Goal: Transaction & Acquisition: Purchase product/service

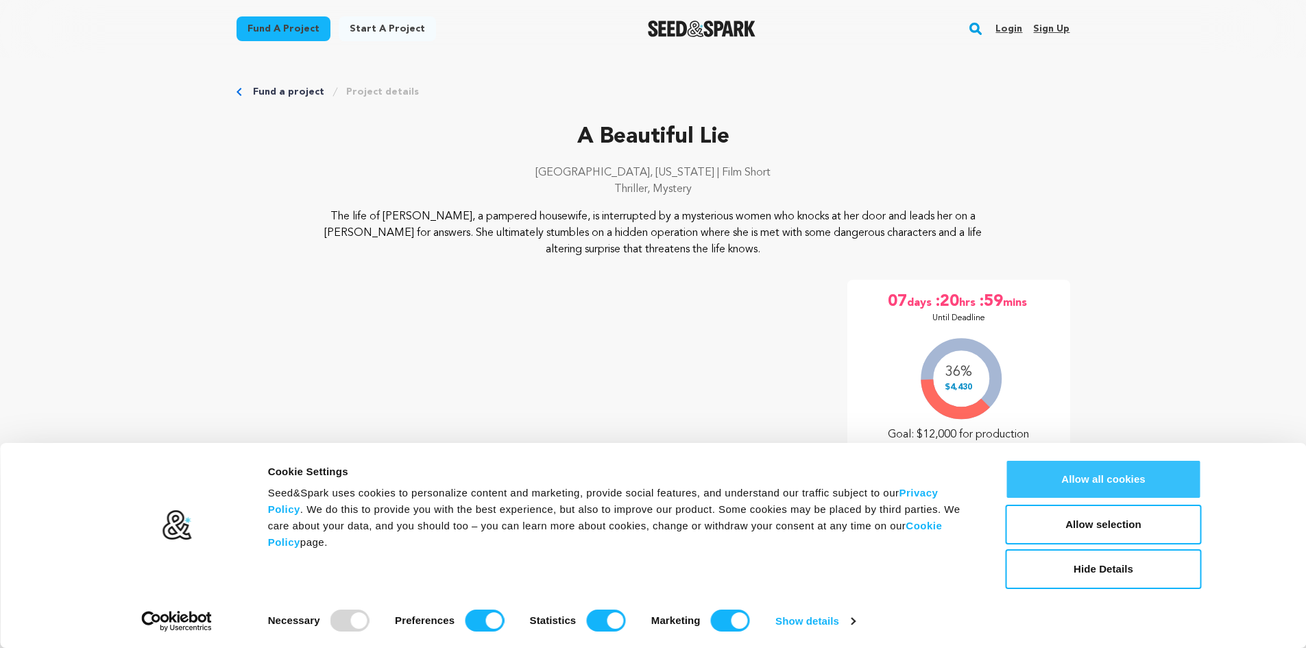
click at [1116, 479] on button "Allow all cookies" at bounding box center [1104, 479] width 196 height 40
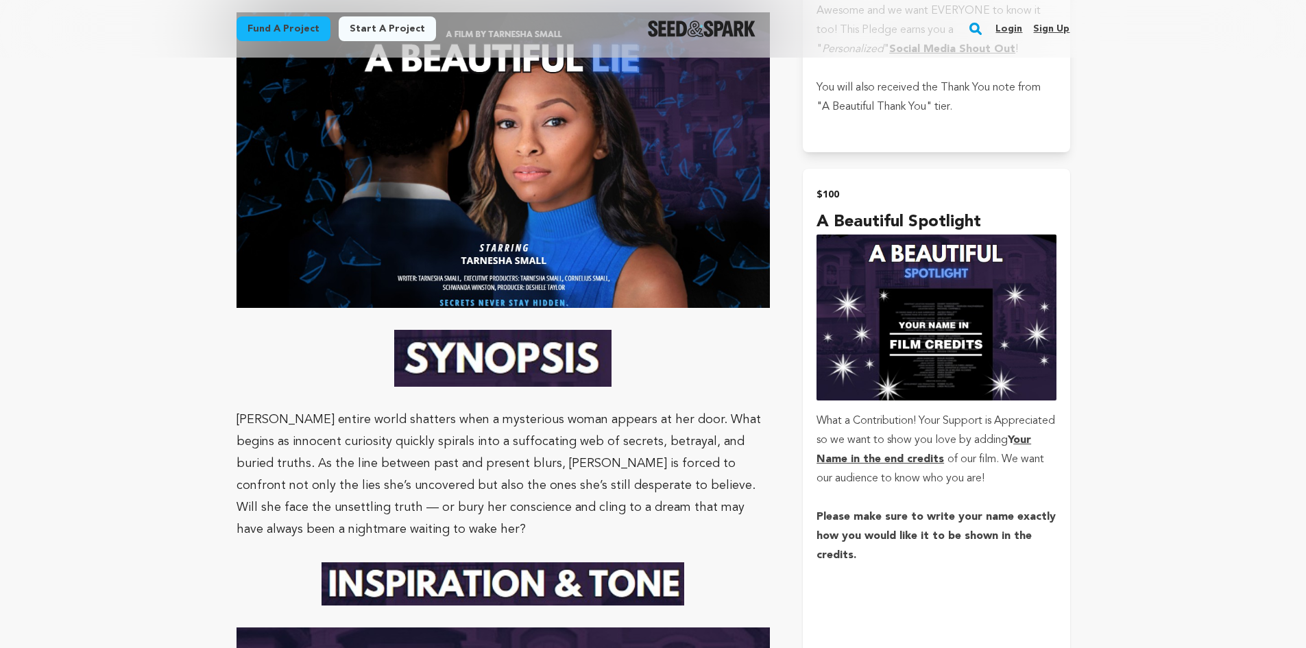
scroll to position [1303, 0]
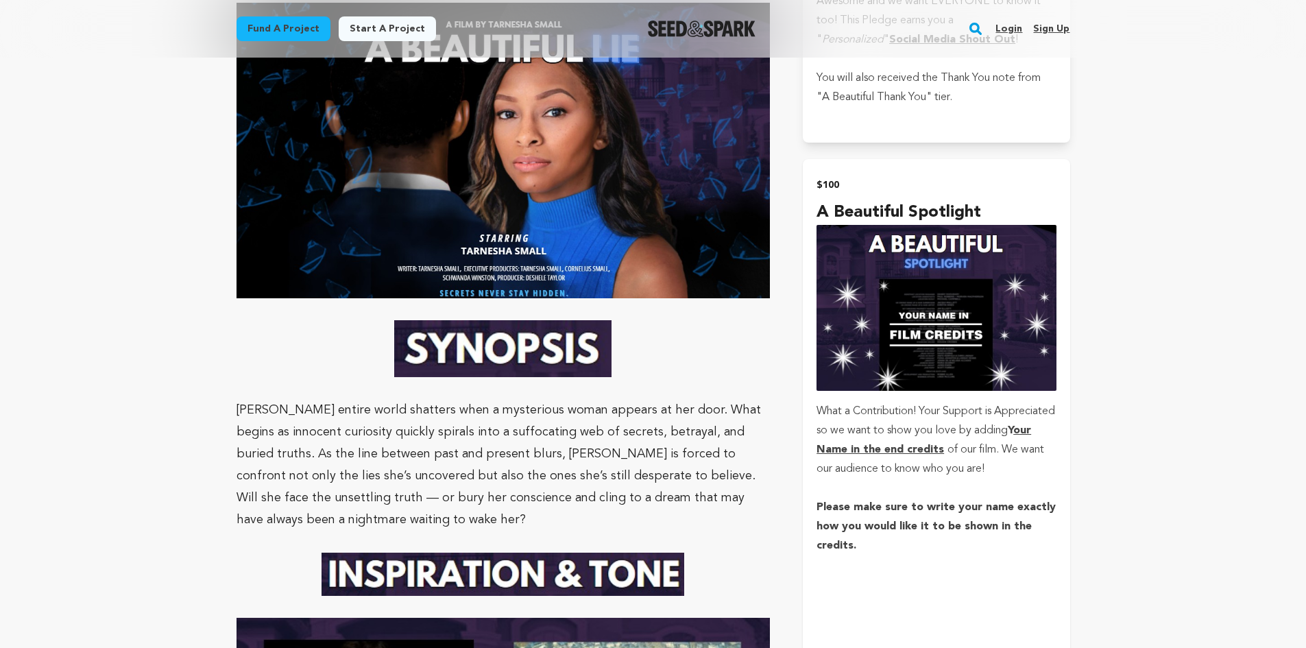
click at [891, 449] on u "our Name in the end credits" at bounding box center [924, 440] width 215 height 30
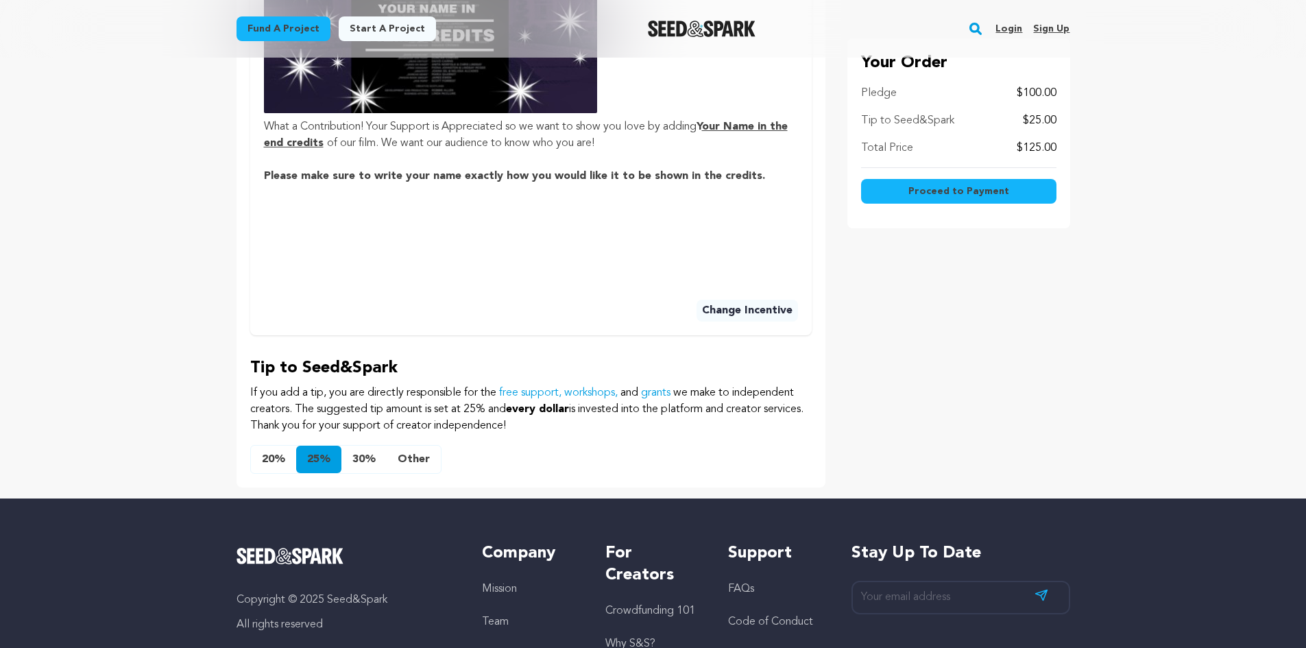
scroll to position [617, 0]
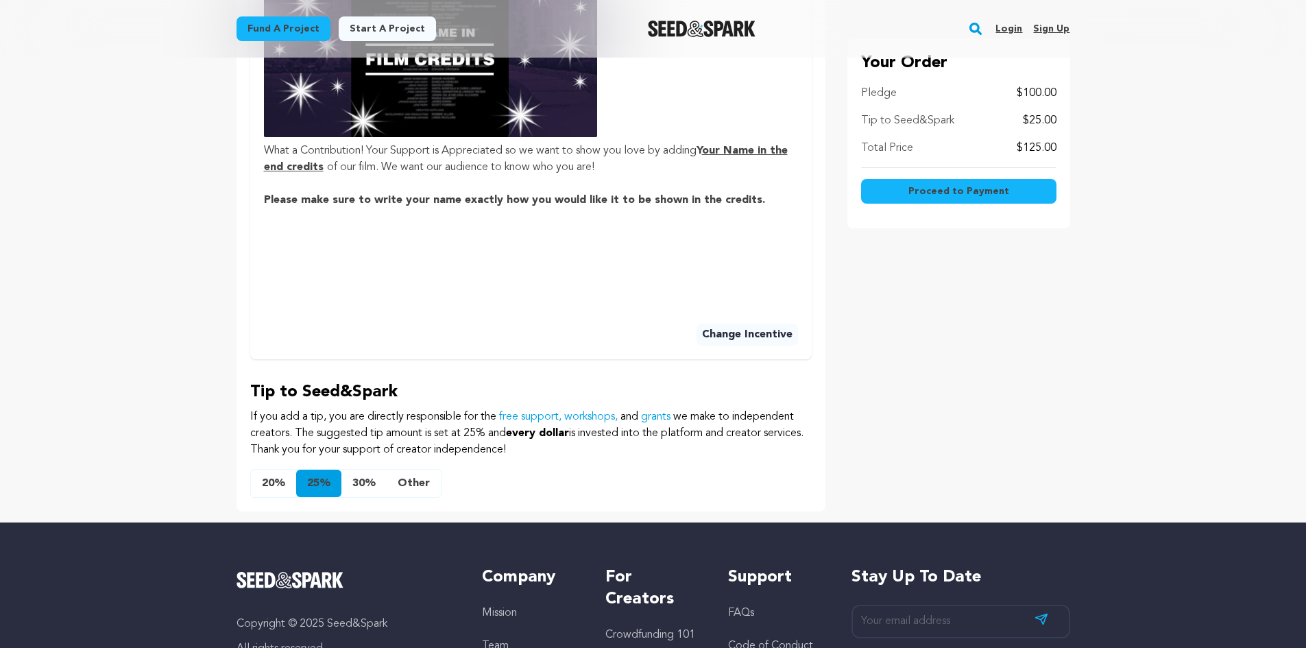
click at [273, 484] on button "20%" at bounding box center [273, 483] width 45 height 27
click at [306, 480] on button "25%" at bounding box center [318, 483] width 45 height 27
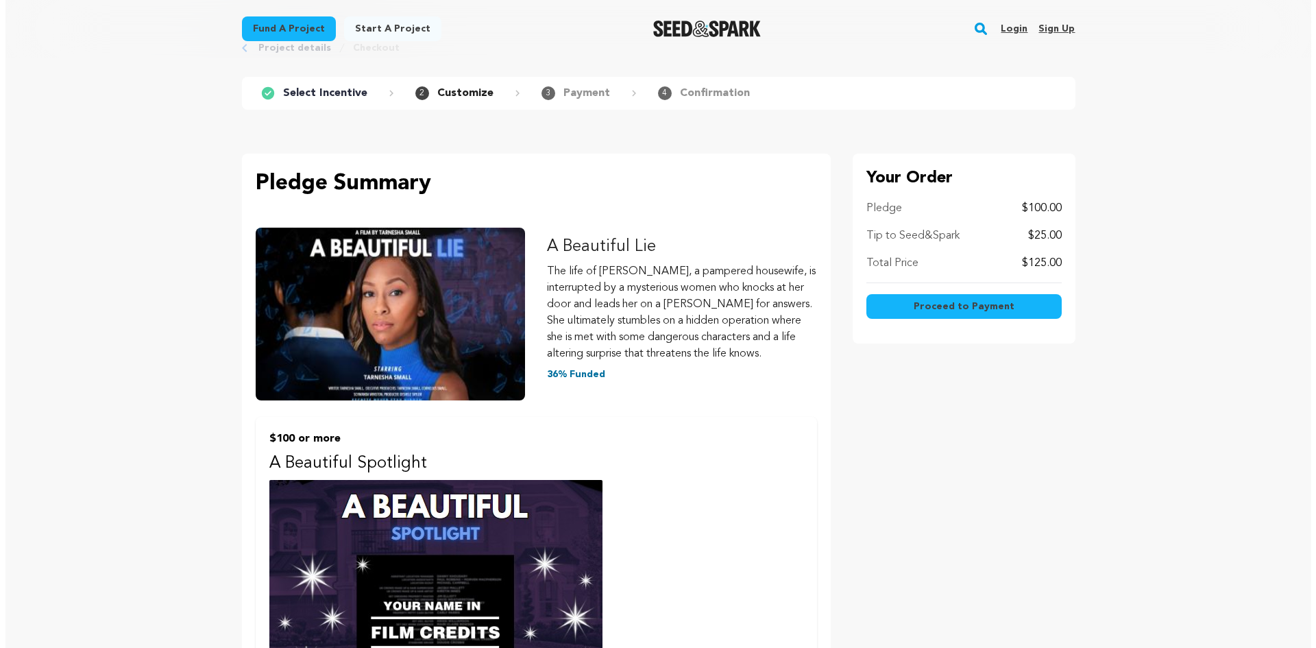
scroll to position [0, 0]
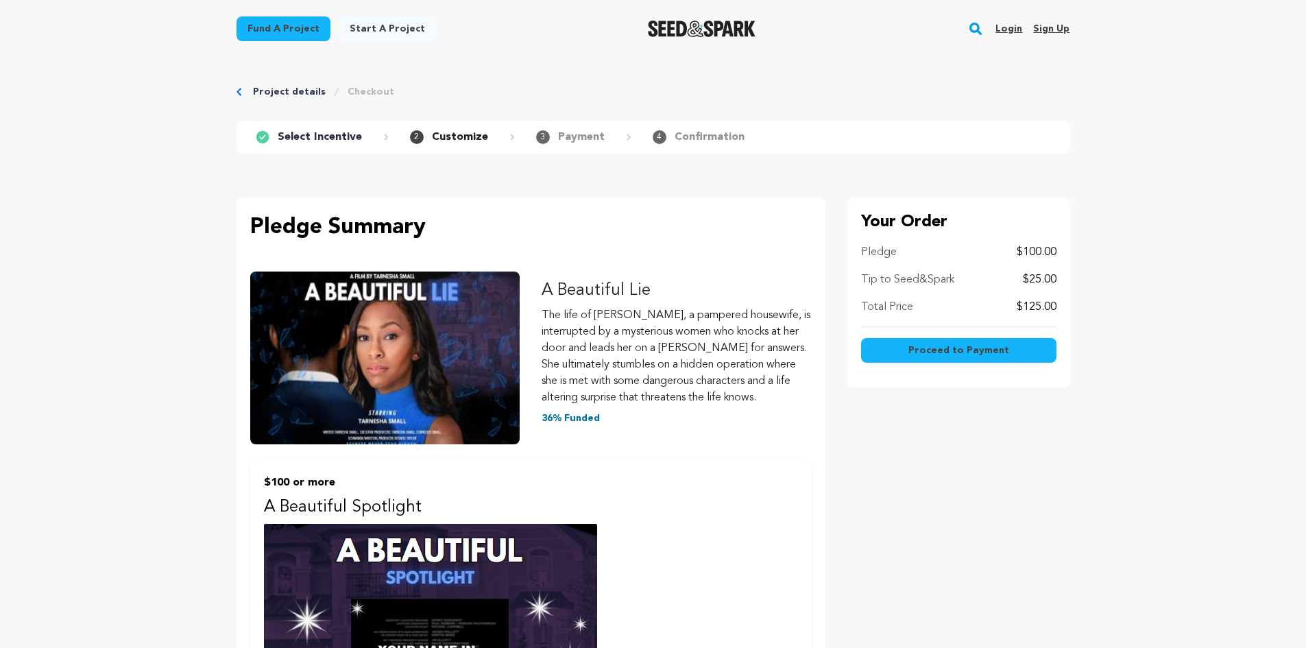
click at [939, 354] on span "Proceed to Payment" at bounding box center [958, 350] width 101 height 14
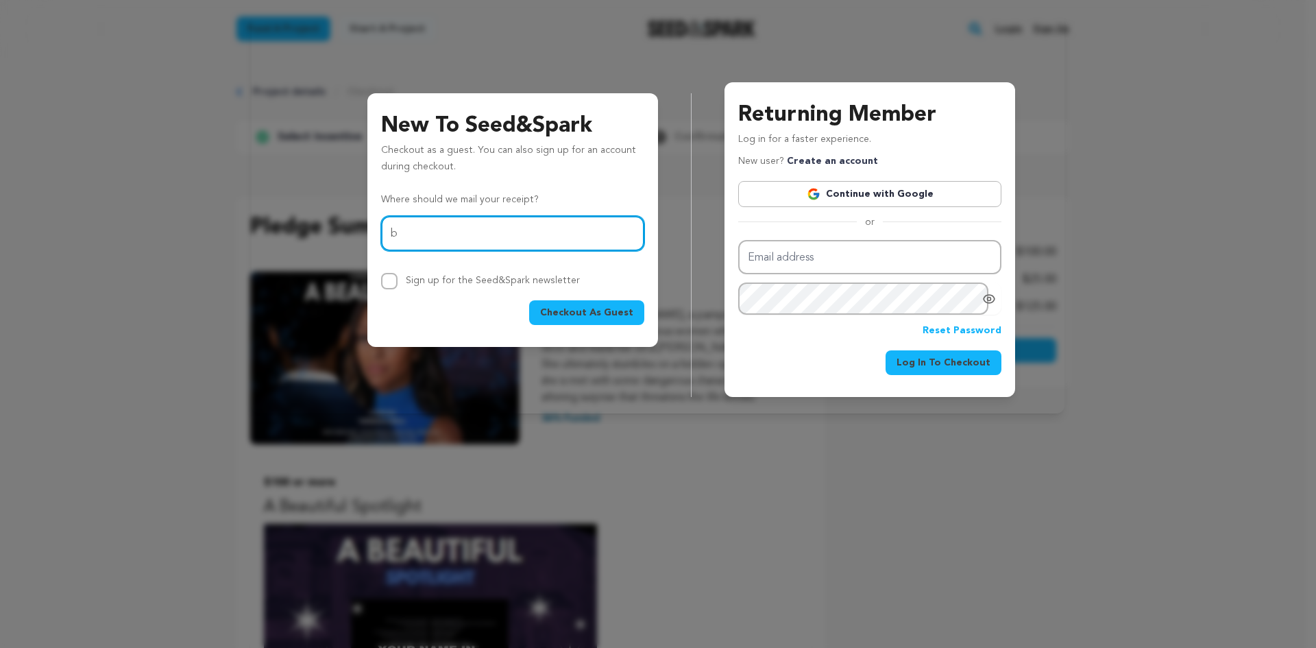
type input "bernardcarter62@gmail.com"
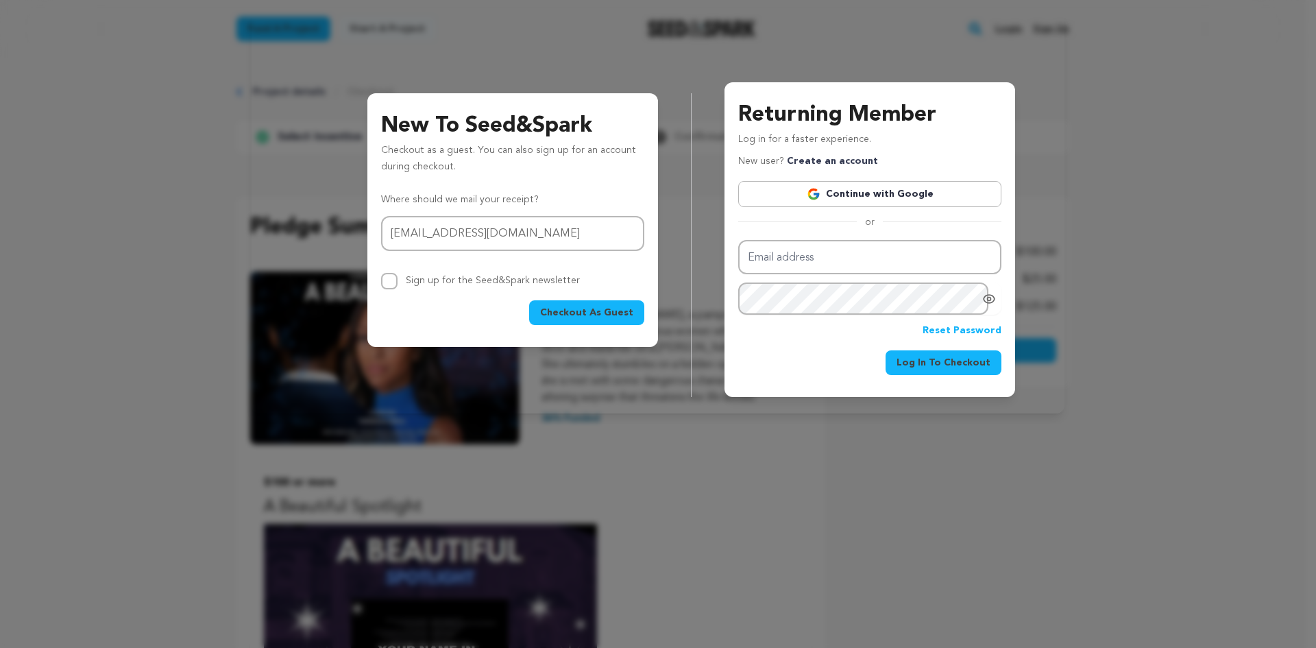
click at [931, 365] on span "Log In To Checkout" at bounding box center [944, 363] width 94 height 14
click at [764, 261] on input "Email address" at bounding box center [869, 257] width 263 height 35
type input "bernardcarter62@gmail.com"
click at [964, 363] on span "Log In To Checkout" at bounding box center [944, 363] width 94 height 14
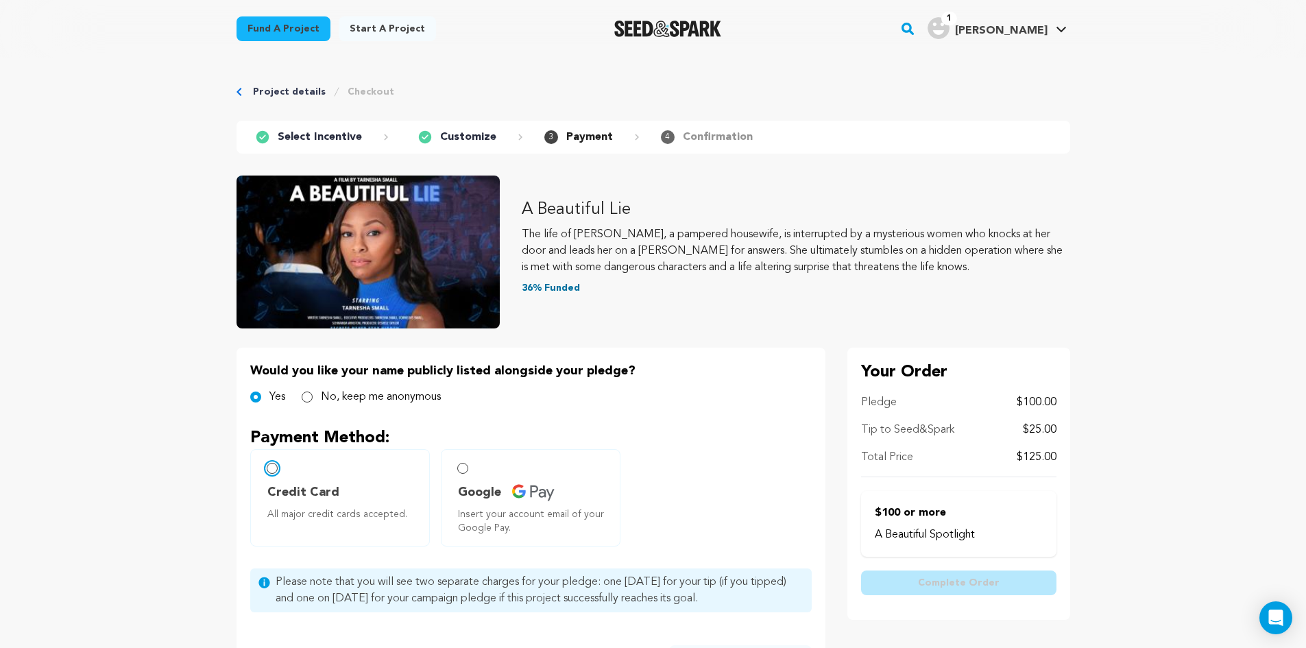
click at [272, 470] on input "Credit Card All major credit cards accepted." at bounding box center [272, 468] width 11 height 11
radio input "false"
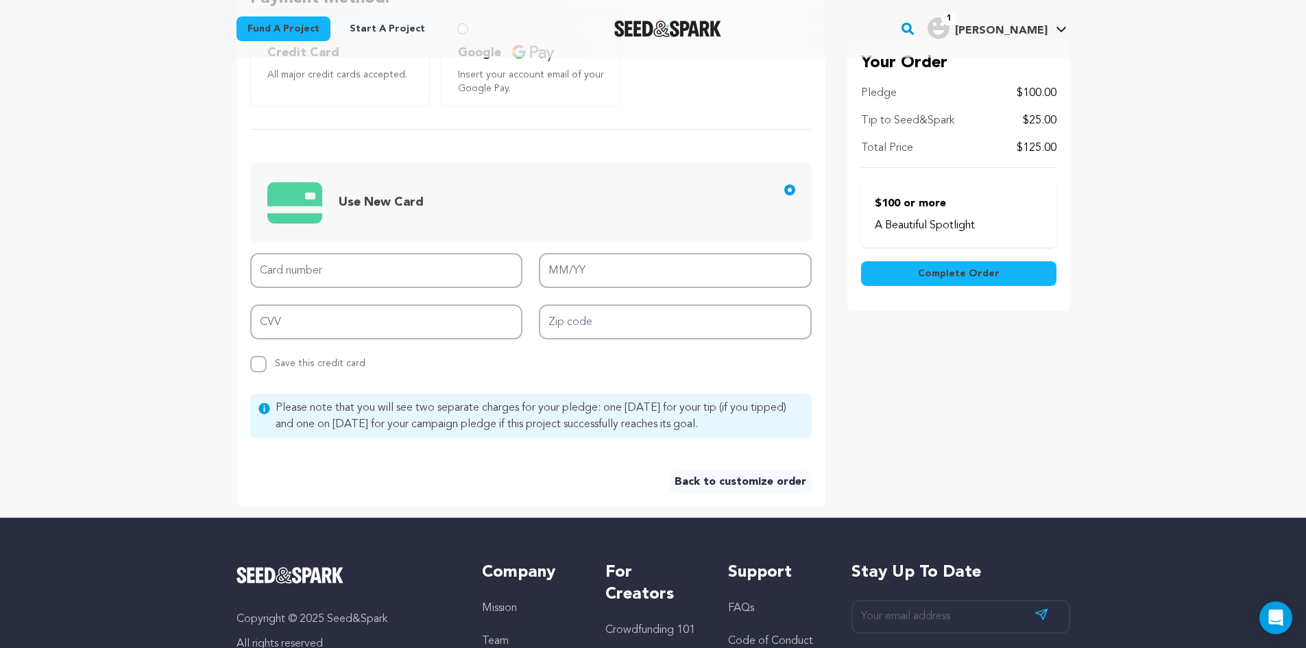
scroll to position [480, 0]
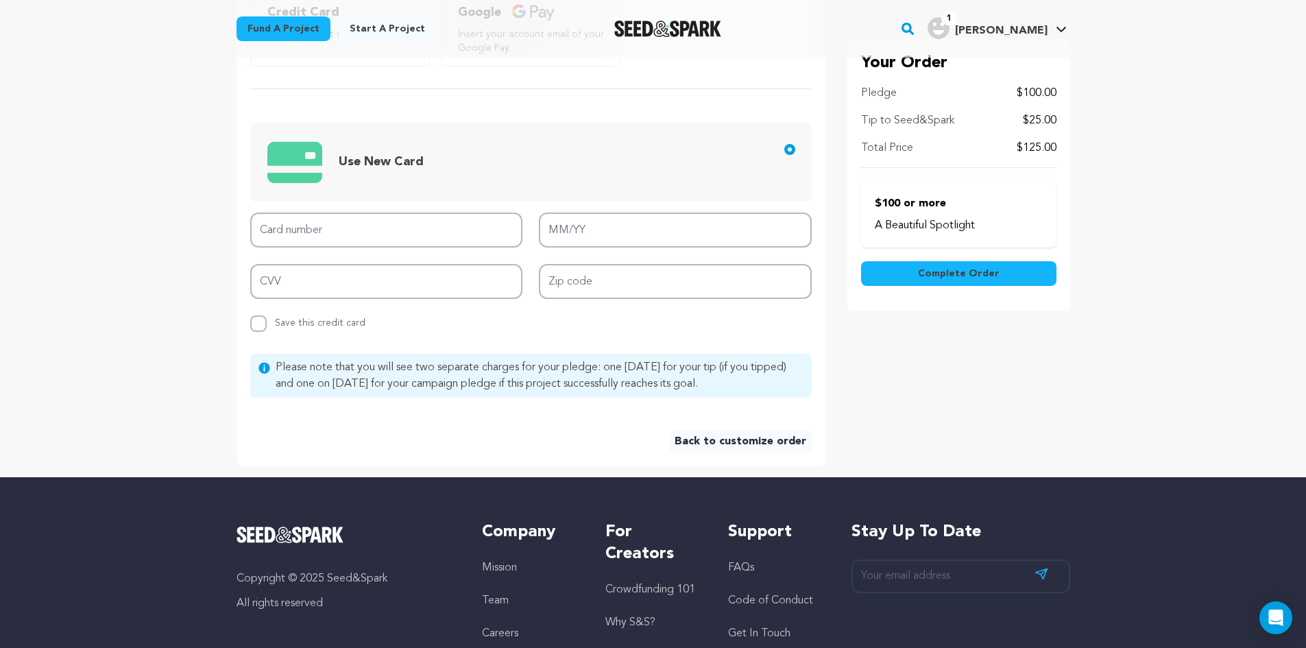
click at [706, 444] on link "Back to customize order" at bounding box center [740, 442] width 143 height 22
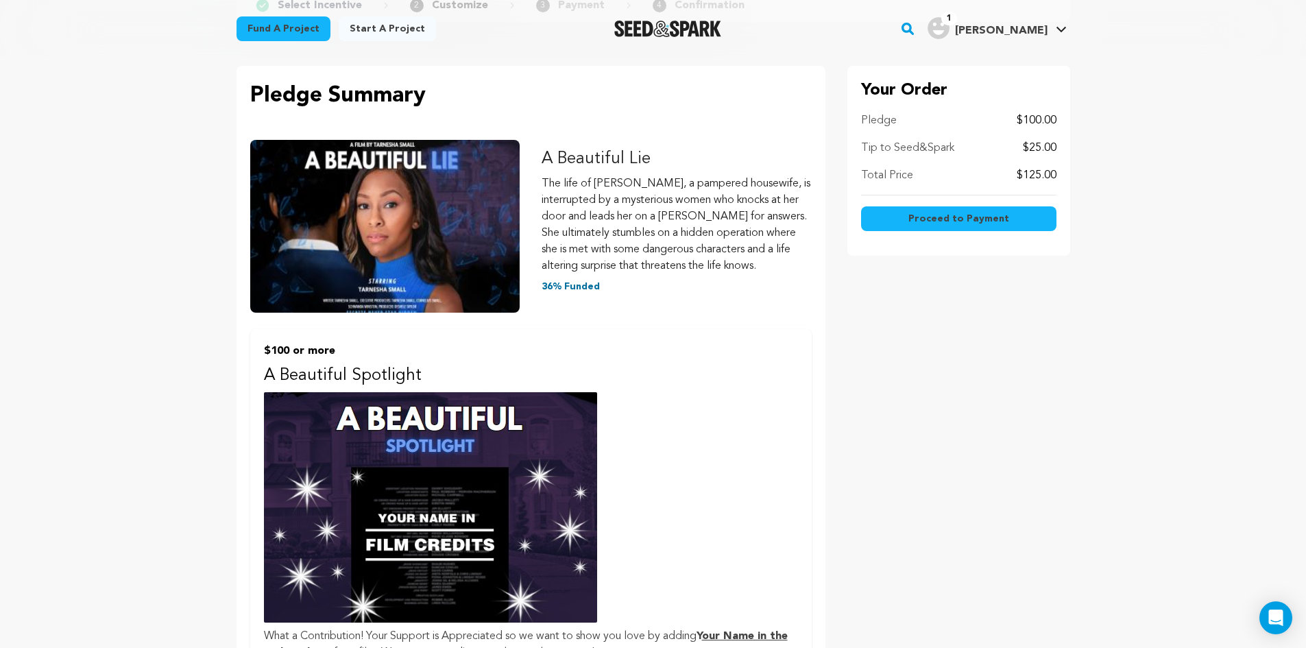
scroll to position [206, 0]
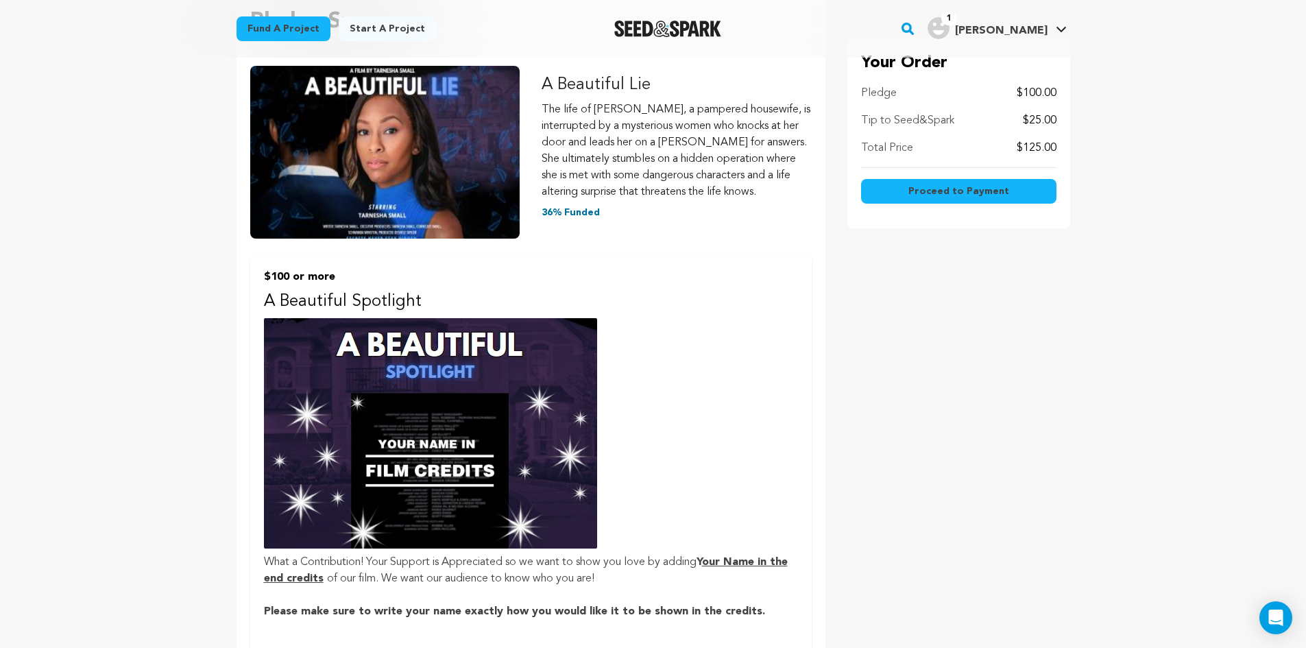
click at [427, 466] on img at bounding box center [430, 433] width 333 height 230
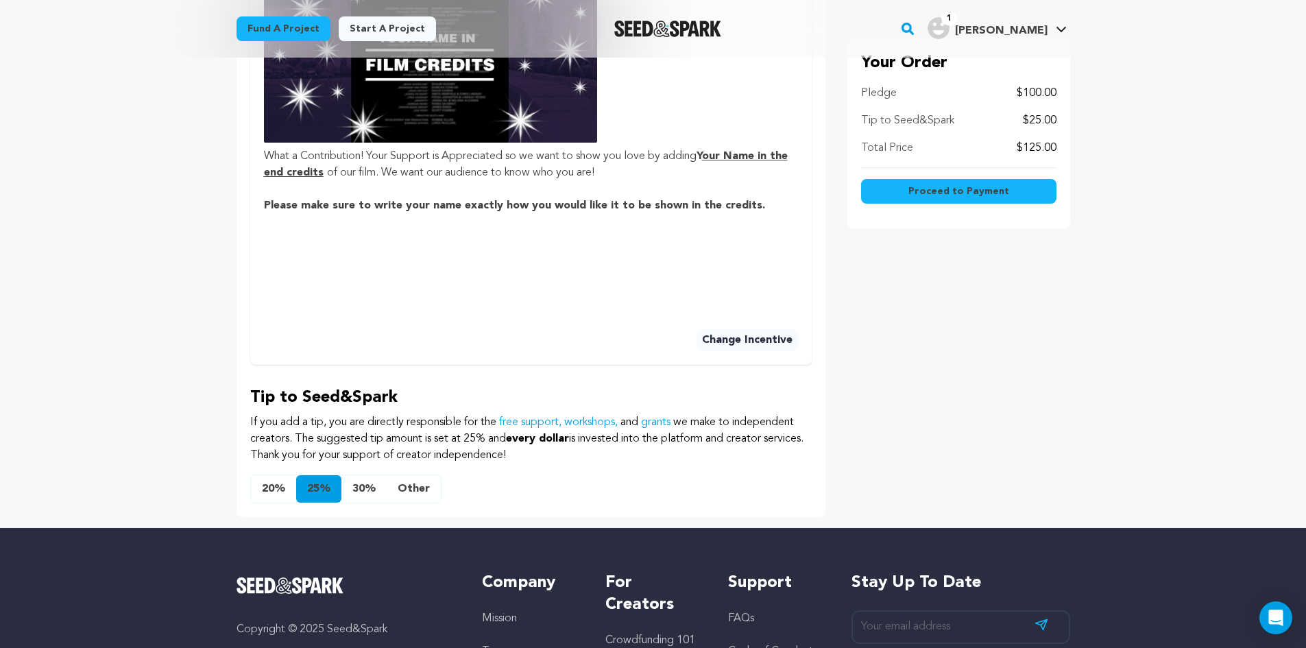
scroll to position [617, 0]
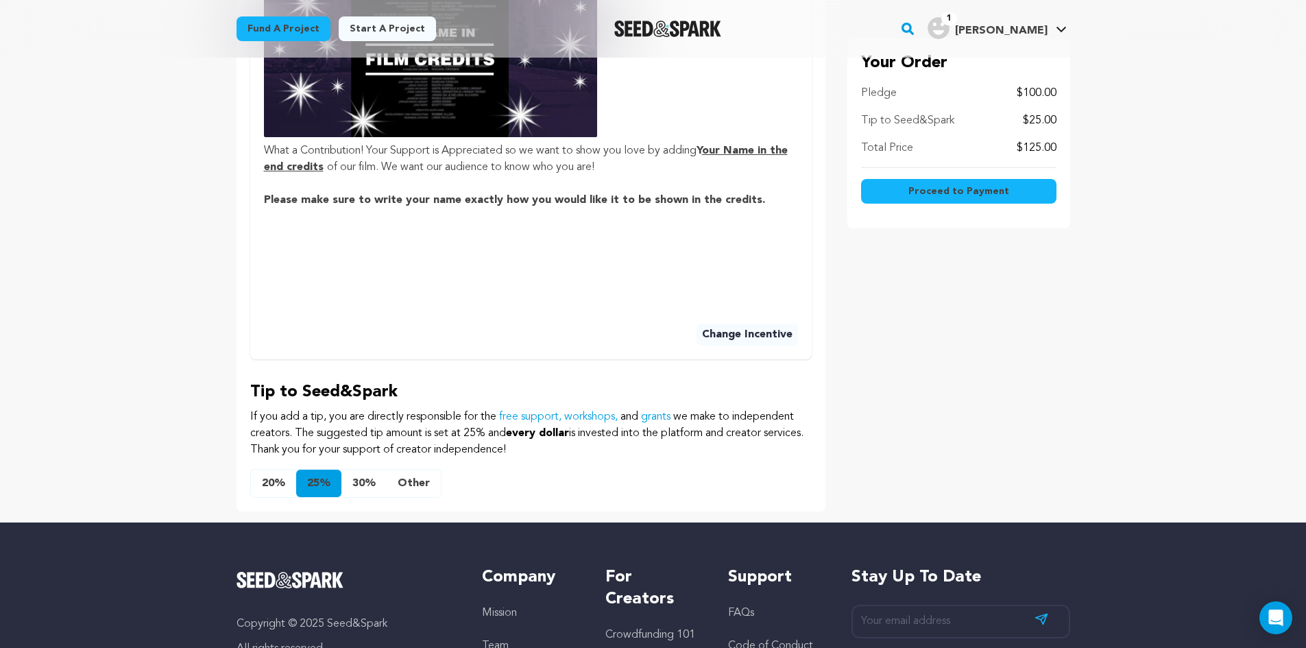
click at [334, 226] on p at bounding box center [531, 233] width 534 height 16
click at [367, 255] on p at bounding box center [531, 249] width 534 height 16
click at [492, 259] on p at bounding box center [531, 266] width 534 height 16
click at [750, 155] on u "our Name in the end credits" at bounding box center [526, 158] width 524 height 27
click at [939, 193] on span "Proceed to Payment" at bounding box center [958, 191] width 101 height 14
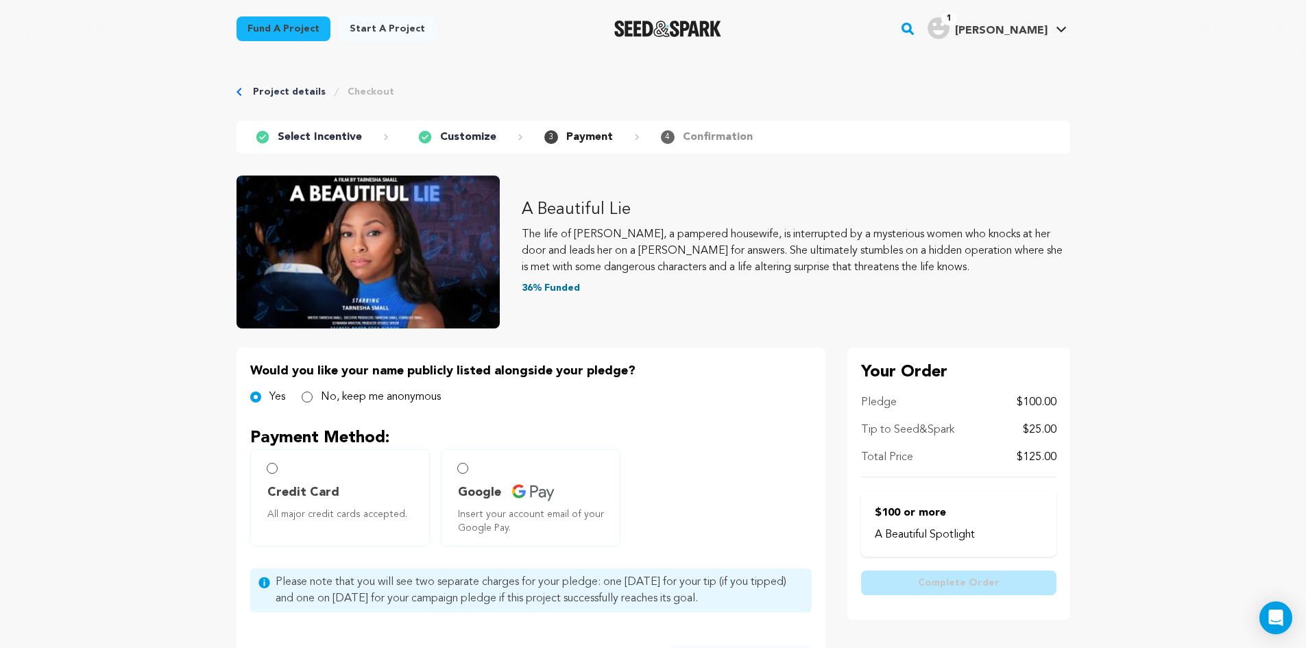
scroll to position [69, 0]
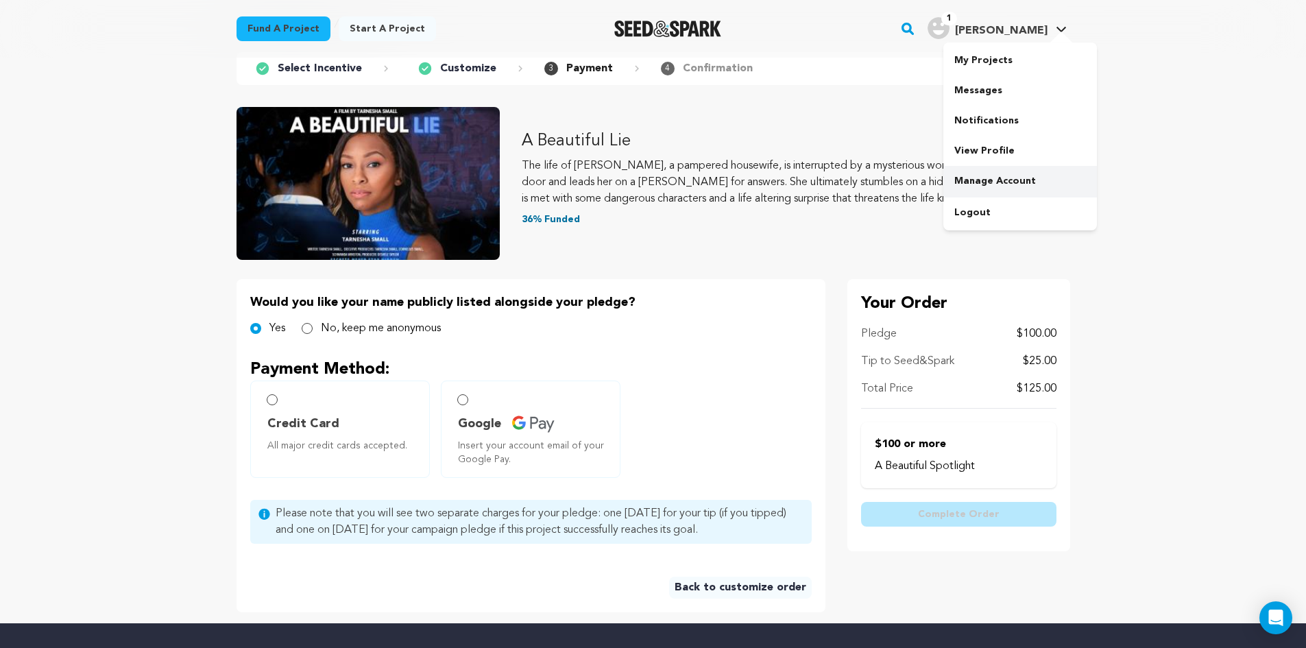
click at [1001, 178] on link "Manage Account" at bounding box center [1020, 181] width 154 height 30
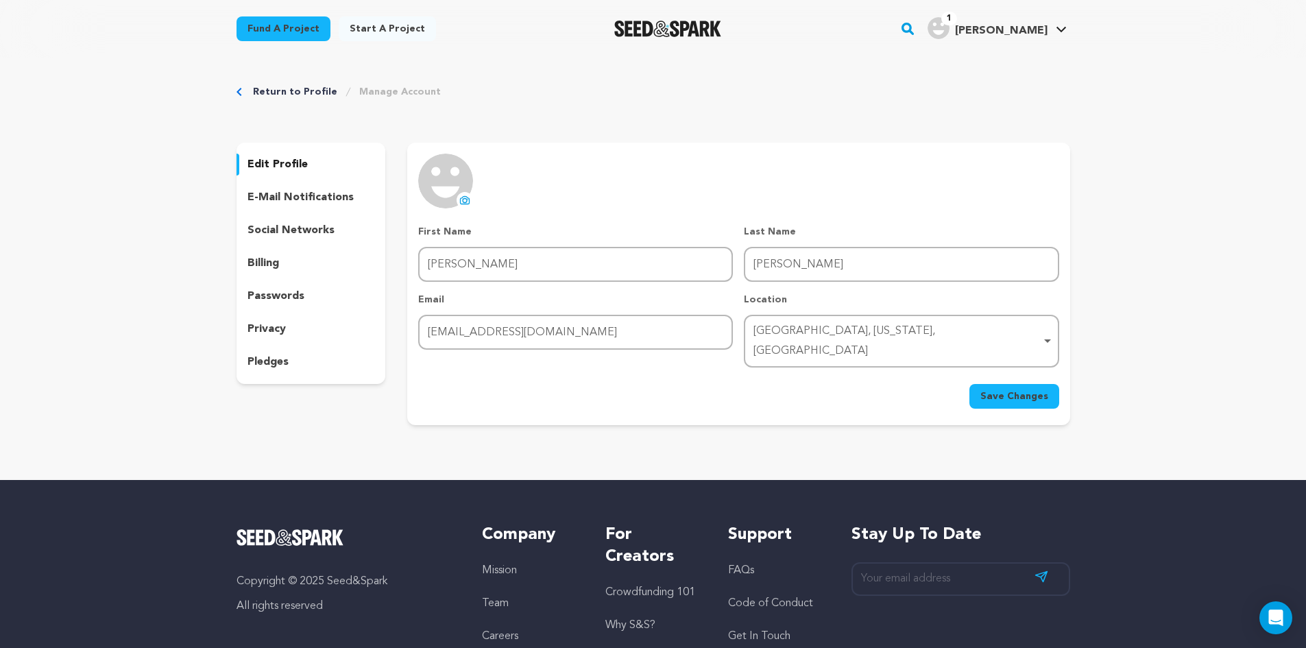
click at [287, 167] on p "edit profile" at bounding box center [278, 164] width 60 height 16
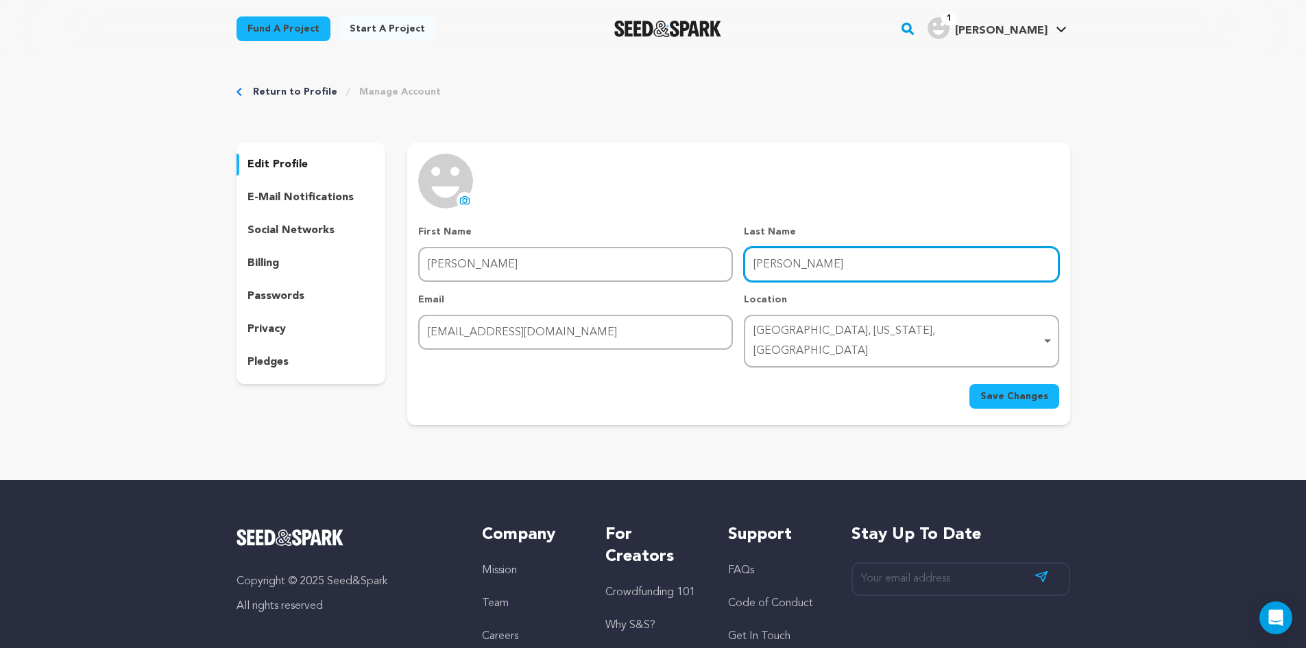
click at [788, 269] on input "Carter" at bounding box center [901, 264] width 315 height 35
type input "[PERSON_NAME]"
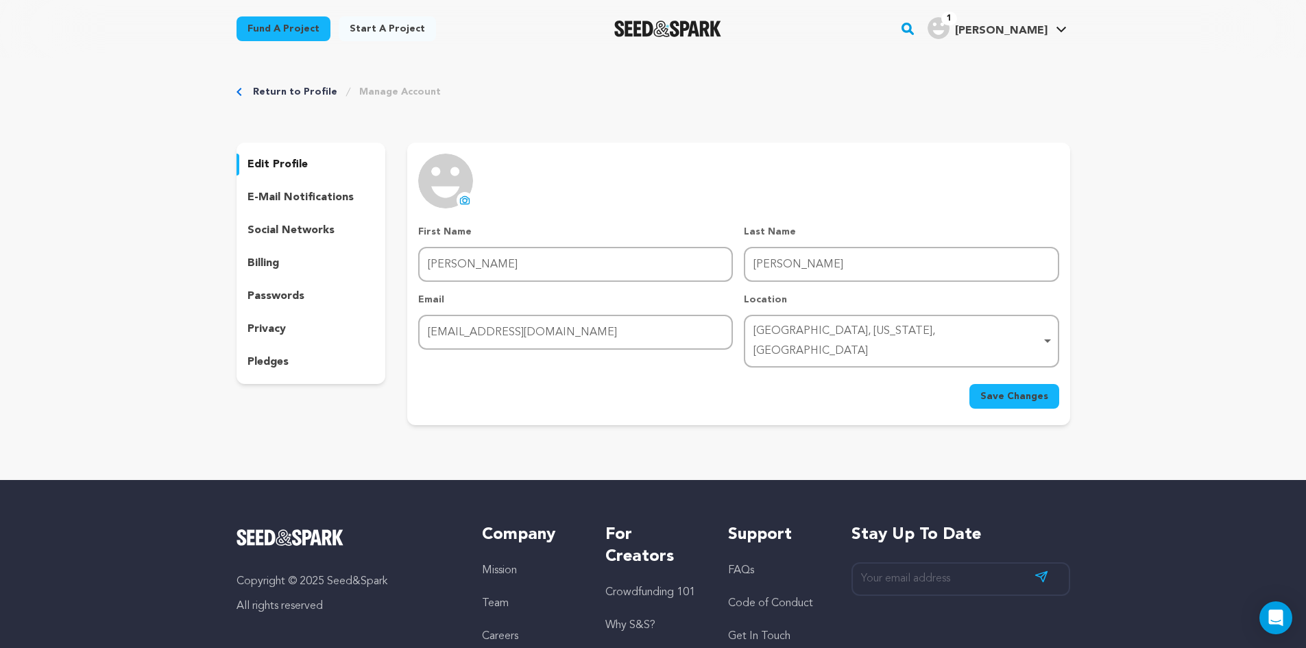
click at [990, 389] on span "Save Changes" at bounding box center [1014, 396] width 68 height 14
click at [975, 96] on link "Messages" at bounding box center [1020, 90] width 154 height 30
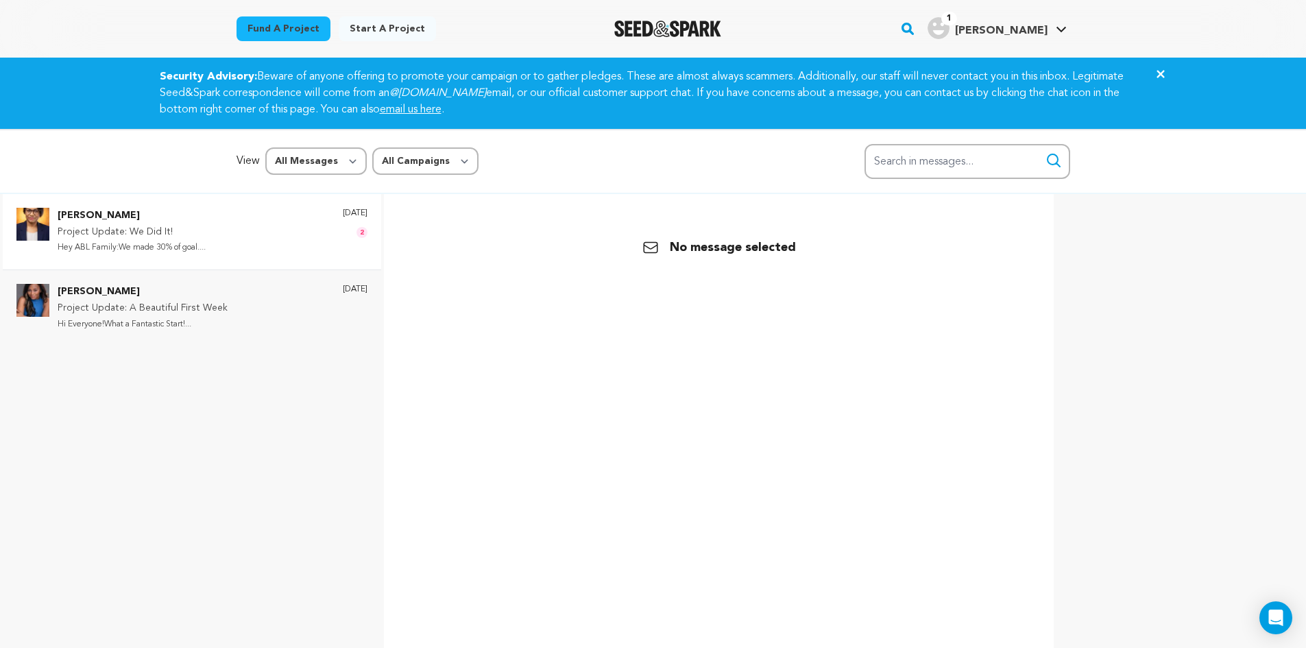
click at [151, 225] on p "Project Update: We Did It!" at bounding box center [132, 232] width 148 height 16
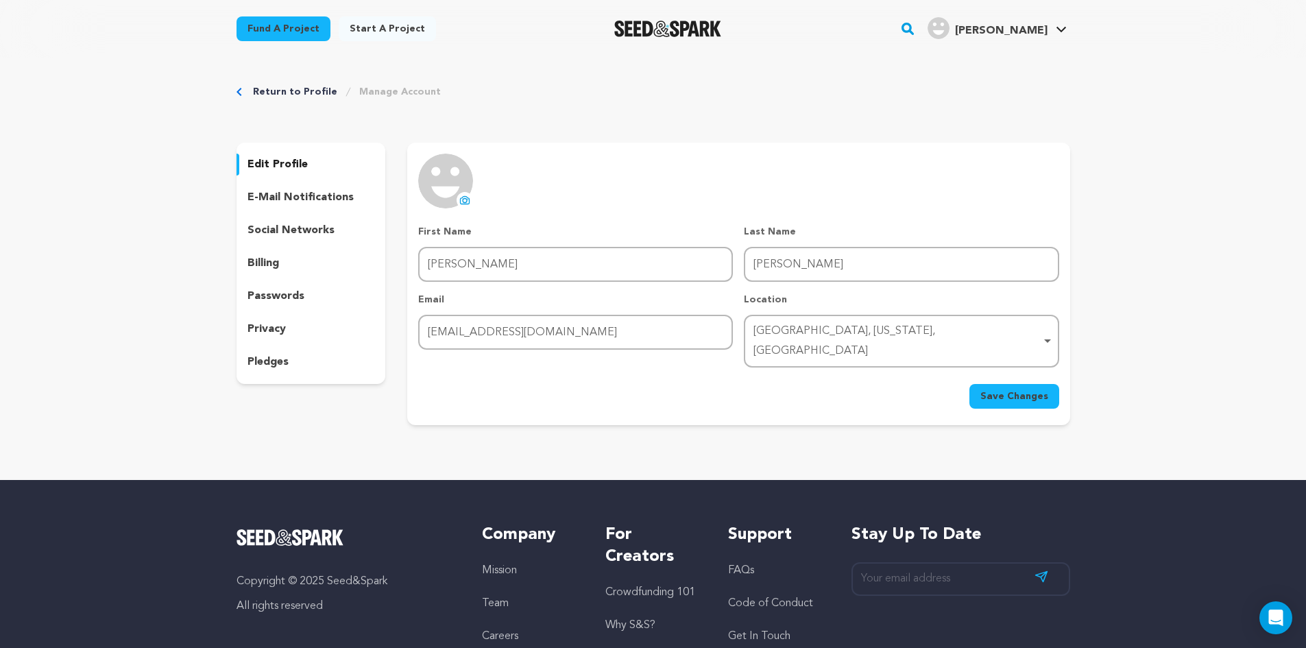
click at [254, 267] on p "billing" at bounding box center [264, 263] width 32 height 16
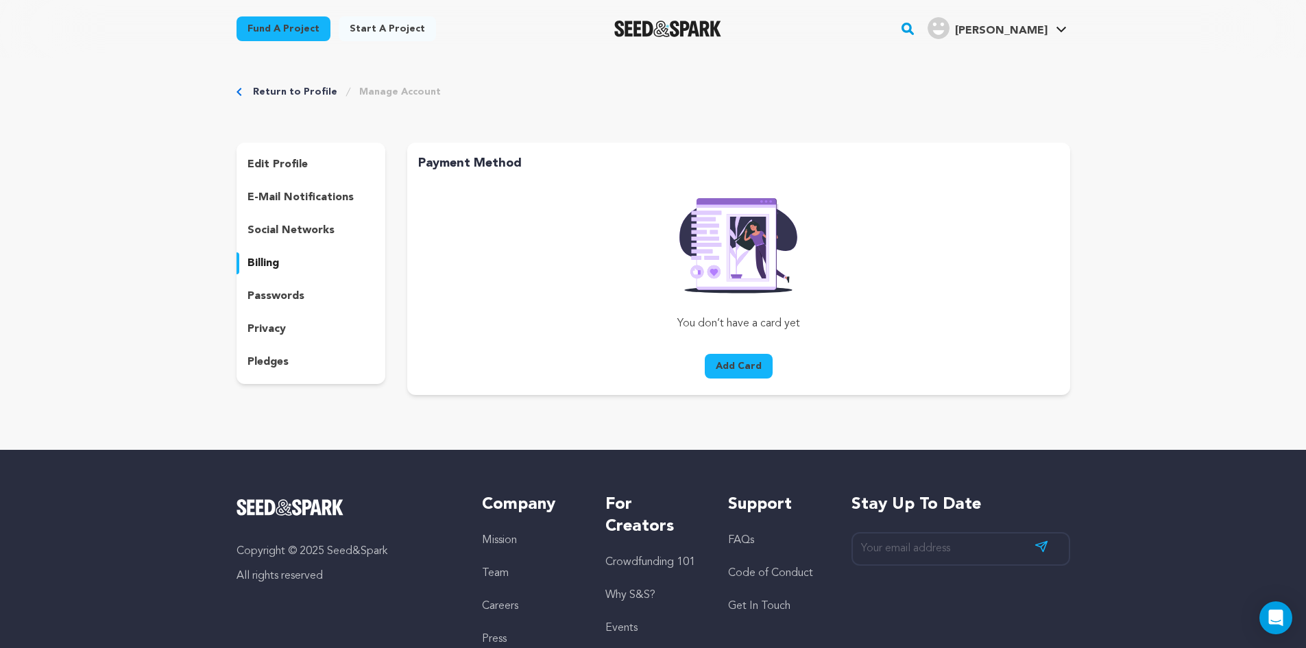
click at [278, 41] on div "Fund a project" at bounding box center [284, 31] width 94 height 30
click at [278, 33] on link "Fund a project" at bounding box center [284, 28] width 94 height 25
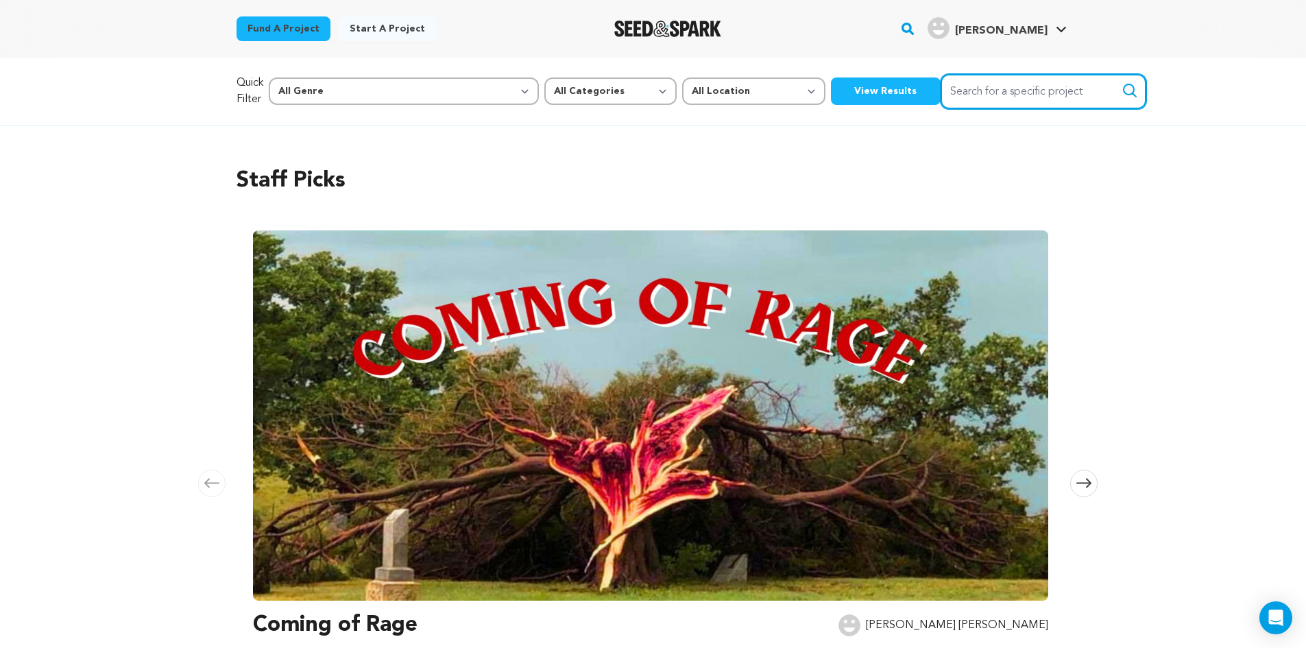
click at [941, 92] on input "Search for a specific project" at bounding box center [1044, 91] width 206 height 35
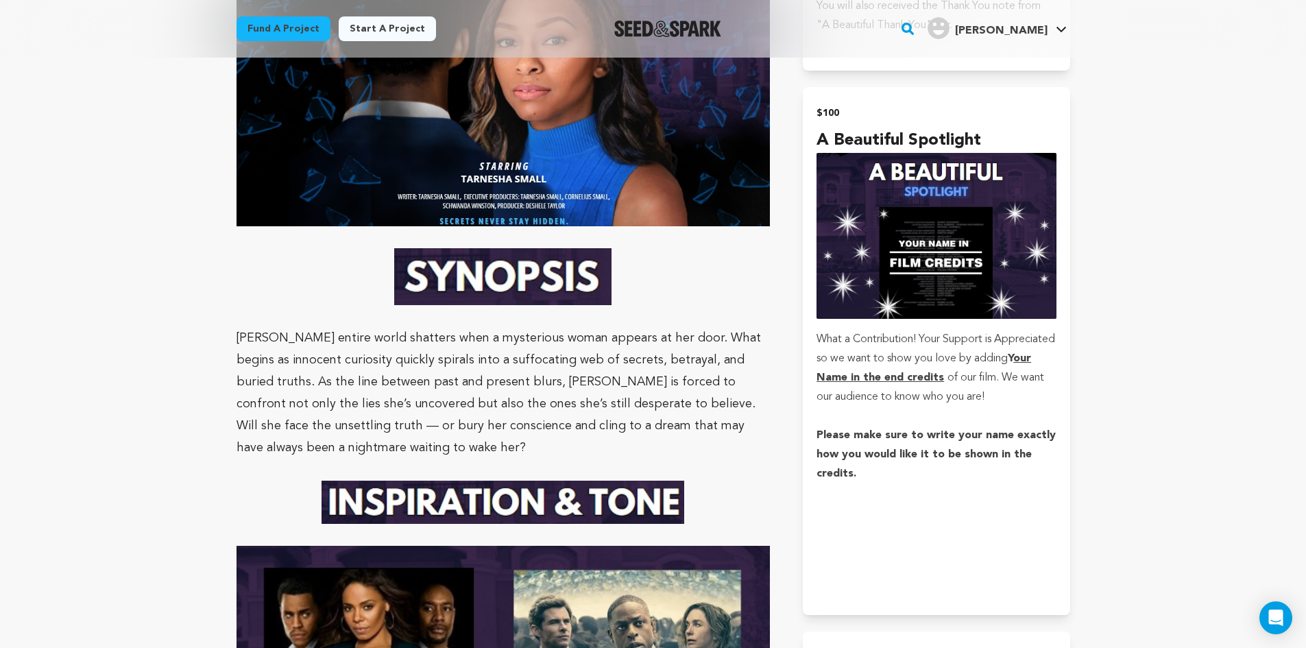
scroll to position [1440, 0]
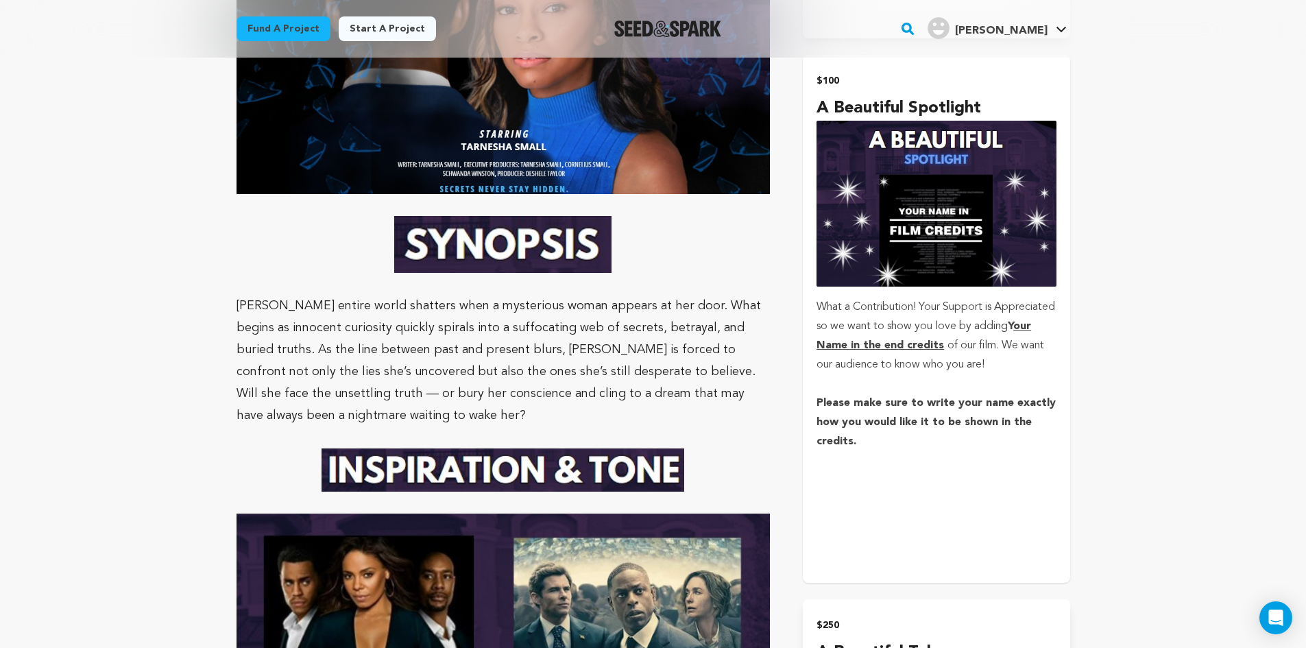
click at [920, 343] on u "our Name in the end credits" at bounding box center [924, 336] width 215 height 30
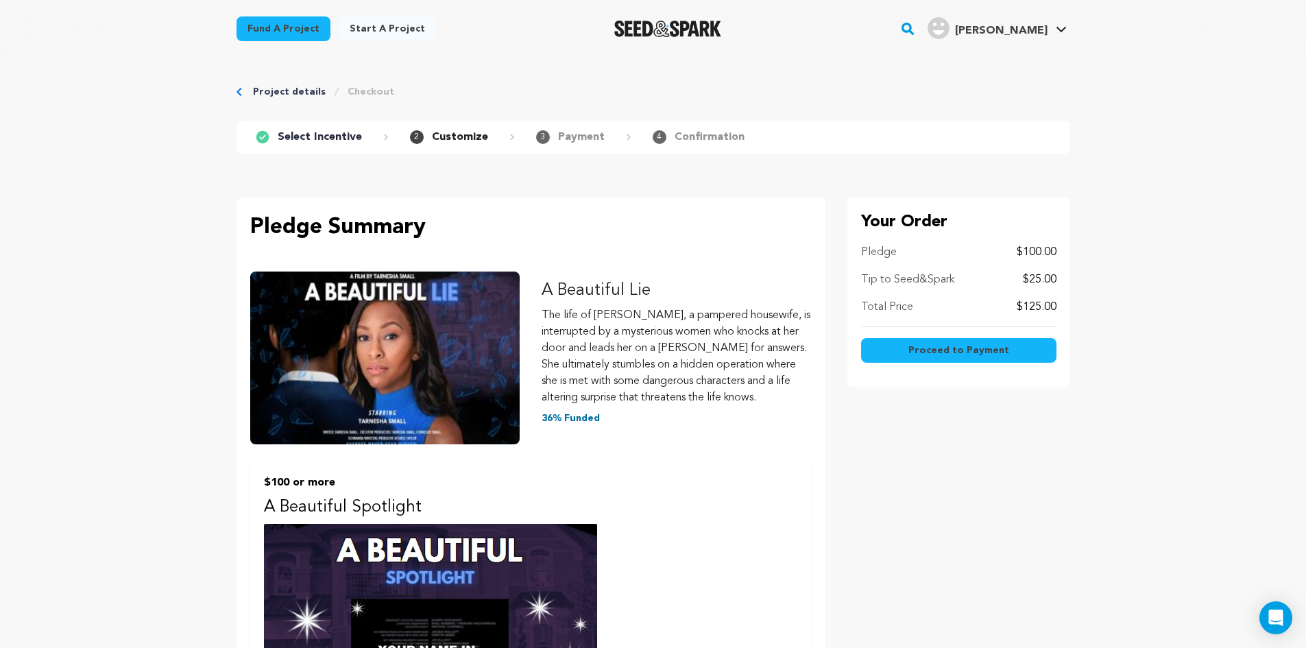
click at [931, 347] on span "Proceed to Payment" at bounding box center [958, 350] width 101 height 14
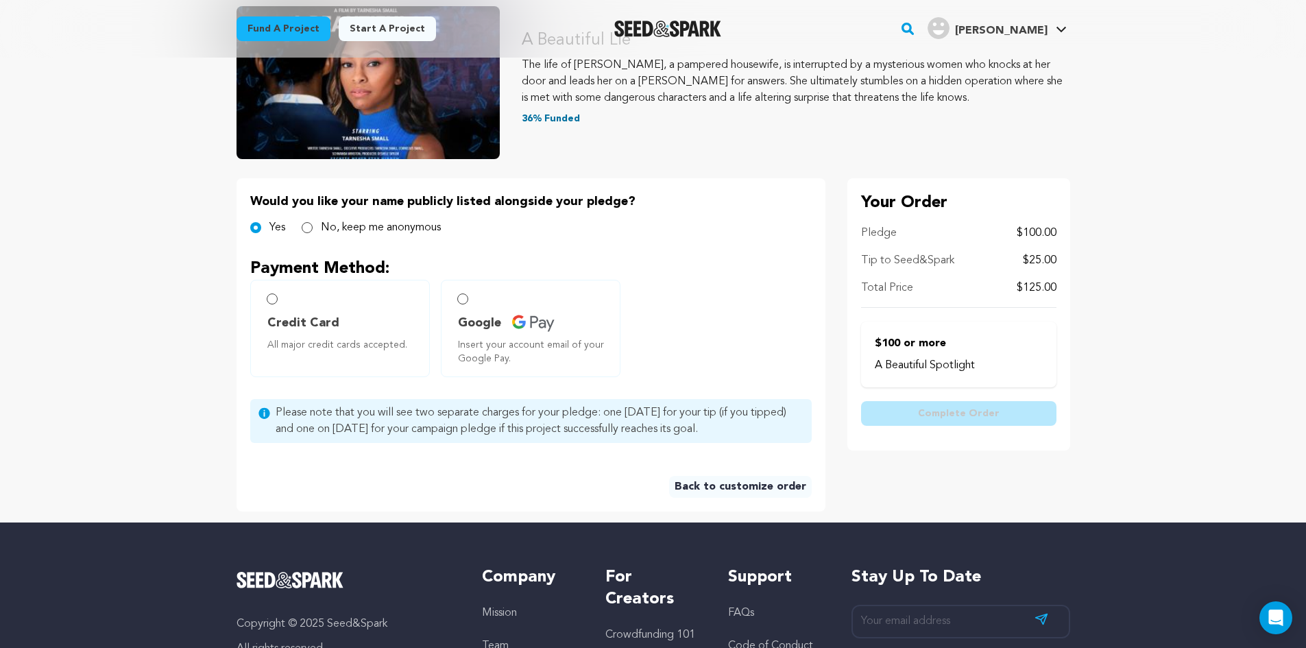
scroll to position [206, 0]
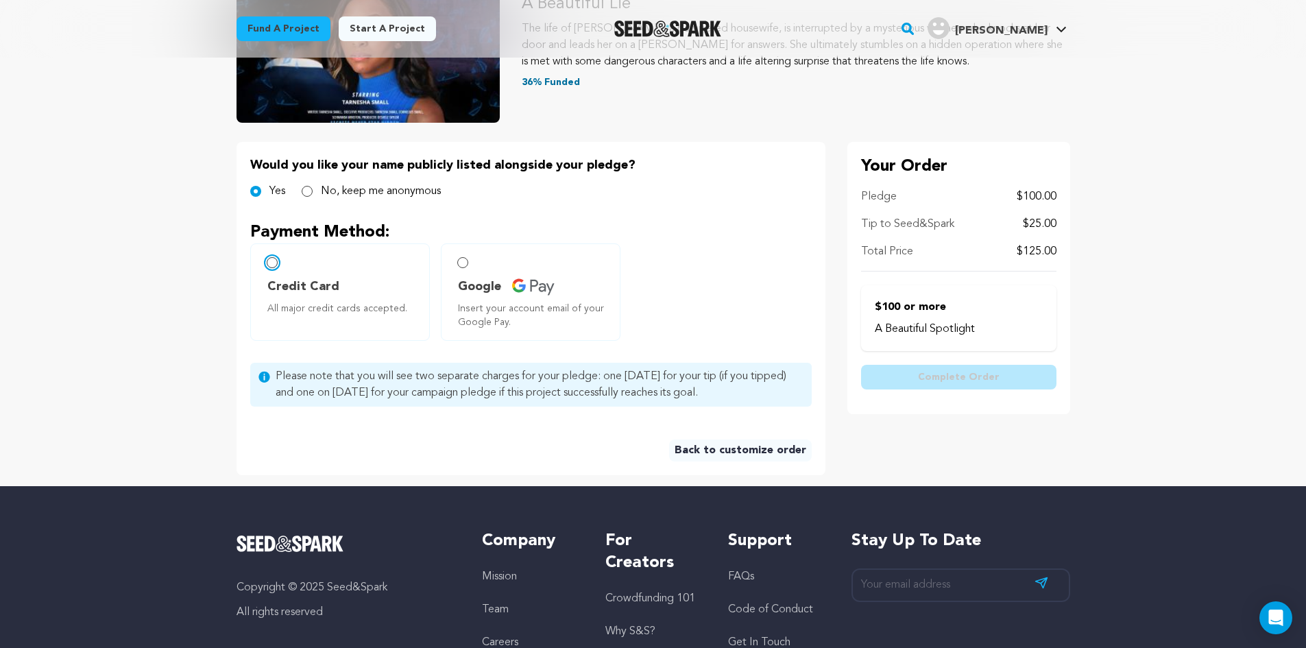
click at [269, 263] on input "Credit Card All major credit cards accepted." at bounding box center [272, 262] width 11 height 11
radio input "false"
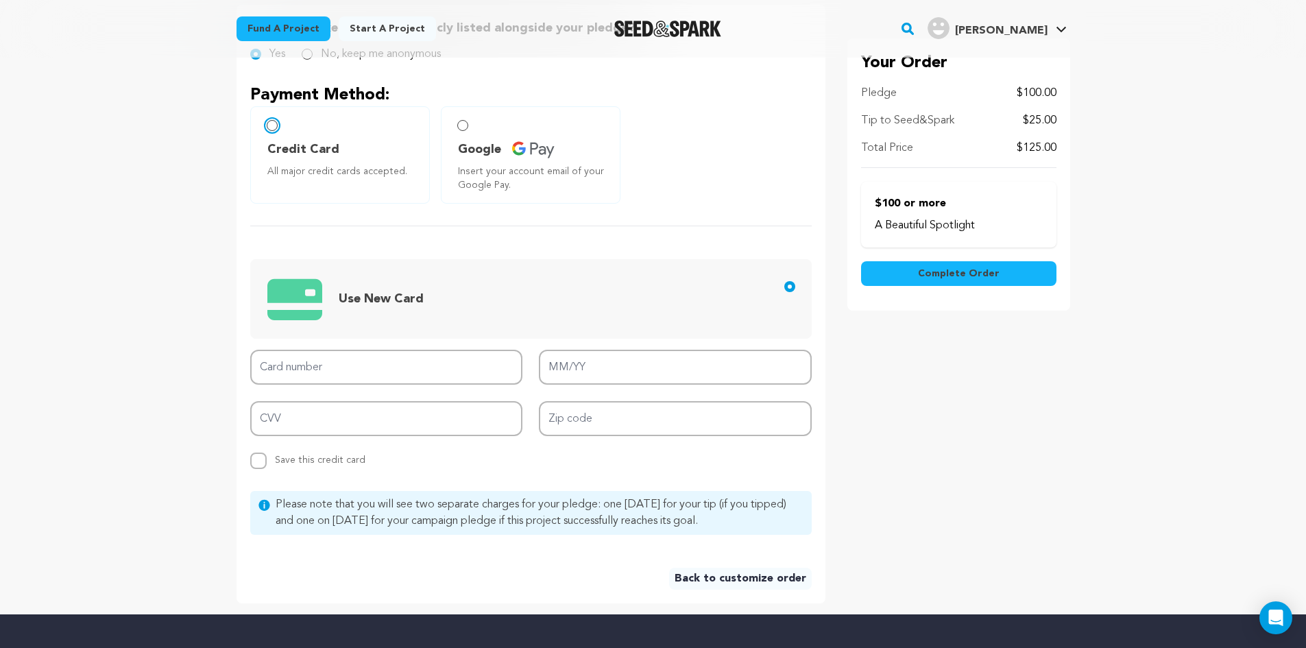
scroll to position [411, 0]
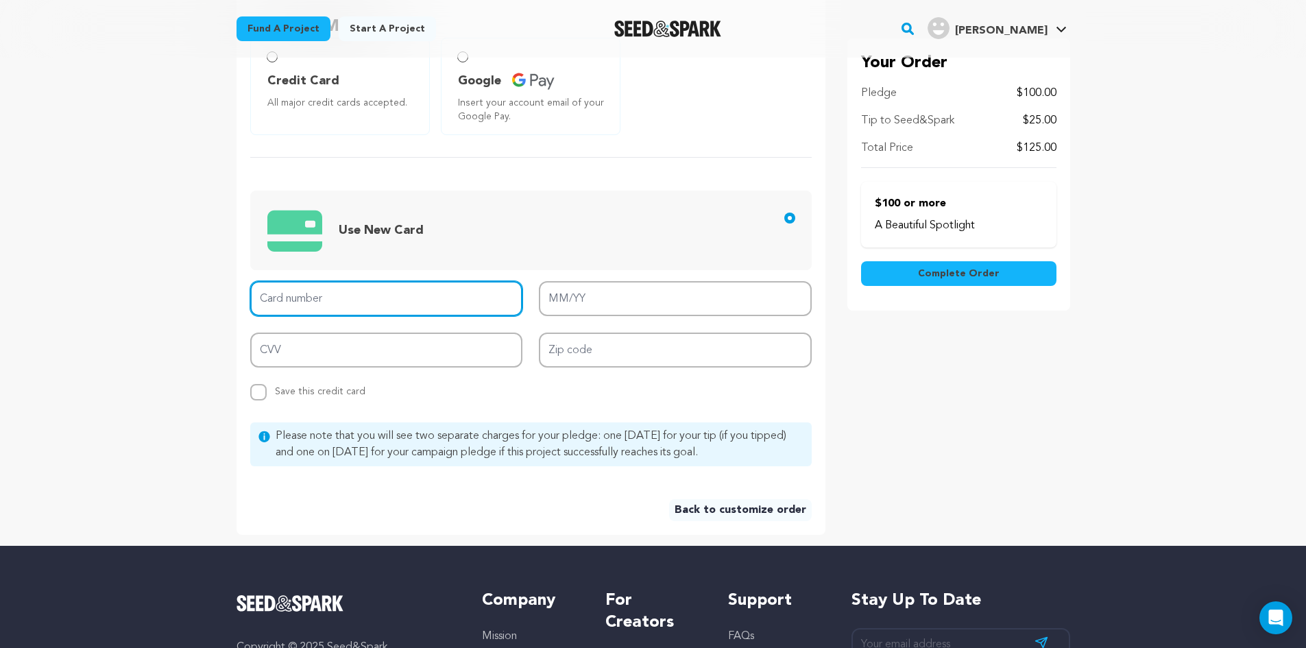
click at [278, 300] on input "Card number" at bounding box center [386, 298] width 273 height 35
type input "[CREDIT_CARD_NUMBER]"
type input "09/27"
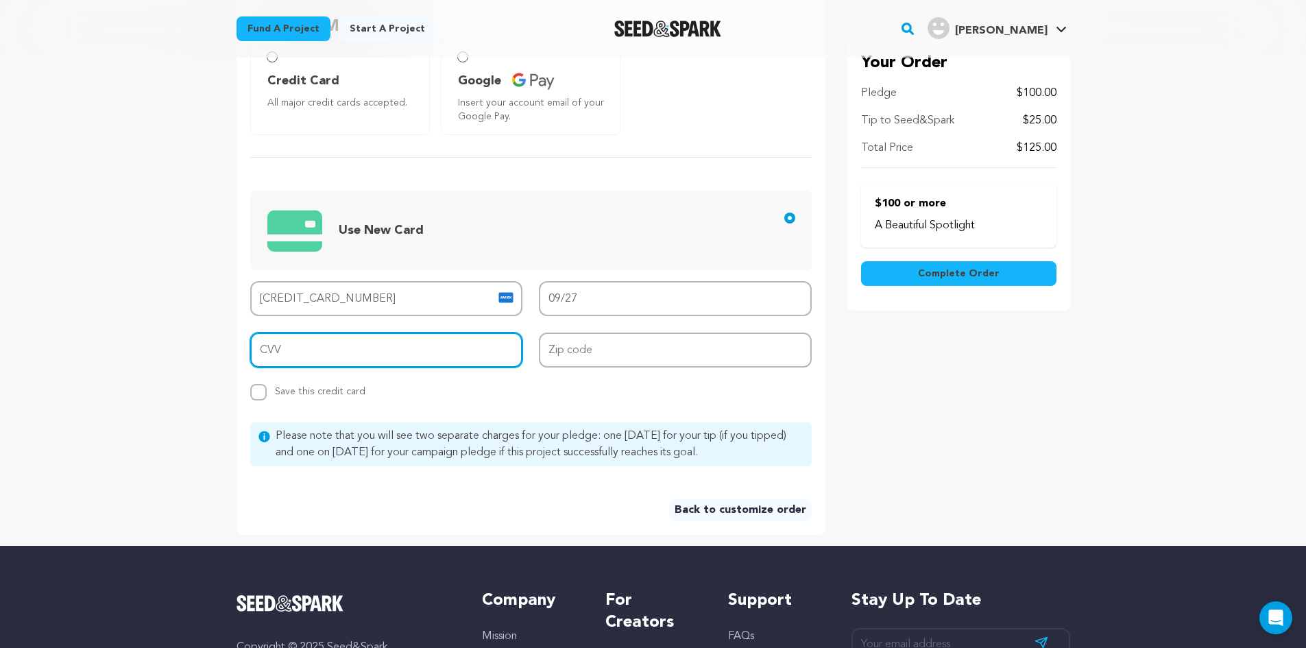
click at [319, 352] on input "CVV" at bounding box center [386, 350] width 273 height 35
type input "8726"
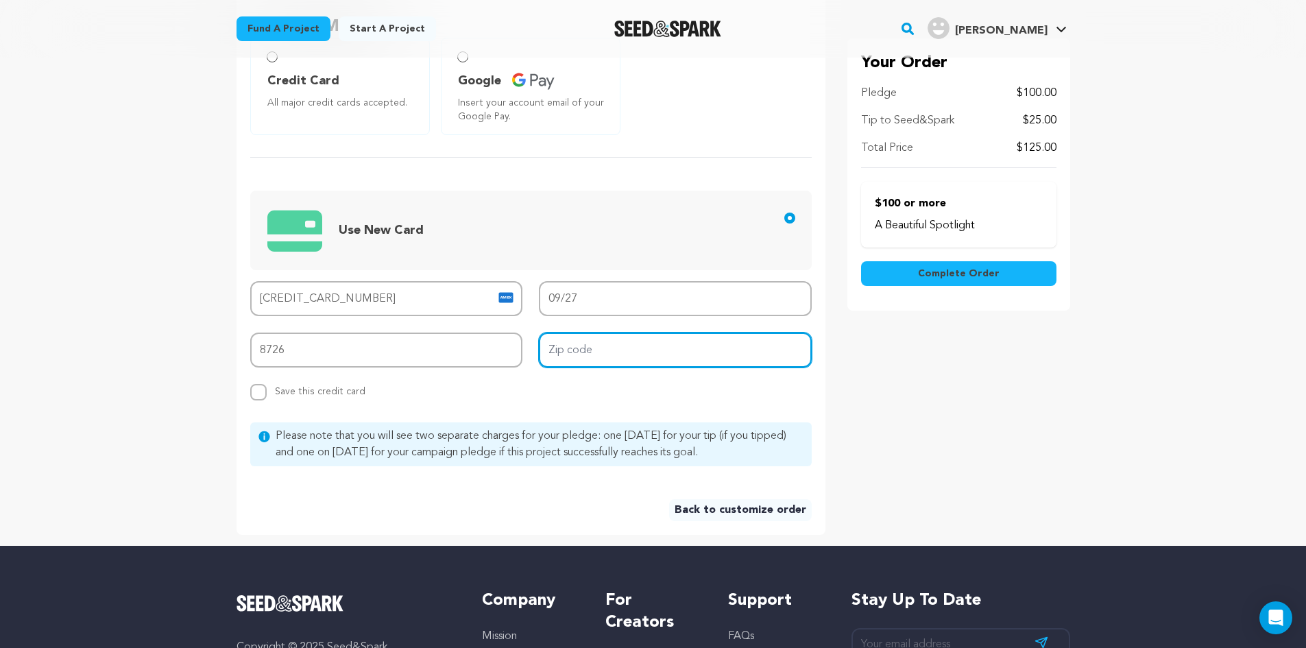
click at [573, 352] on input "Zip code" at bounding box center [675, 350] width 273 height 35
type input "35757"
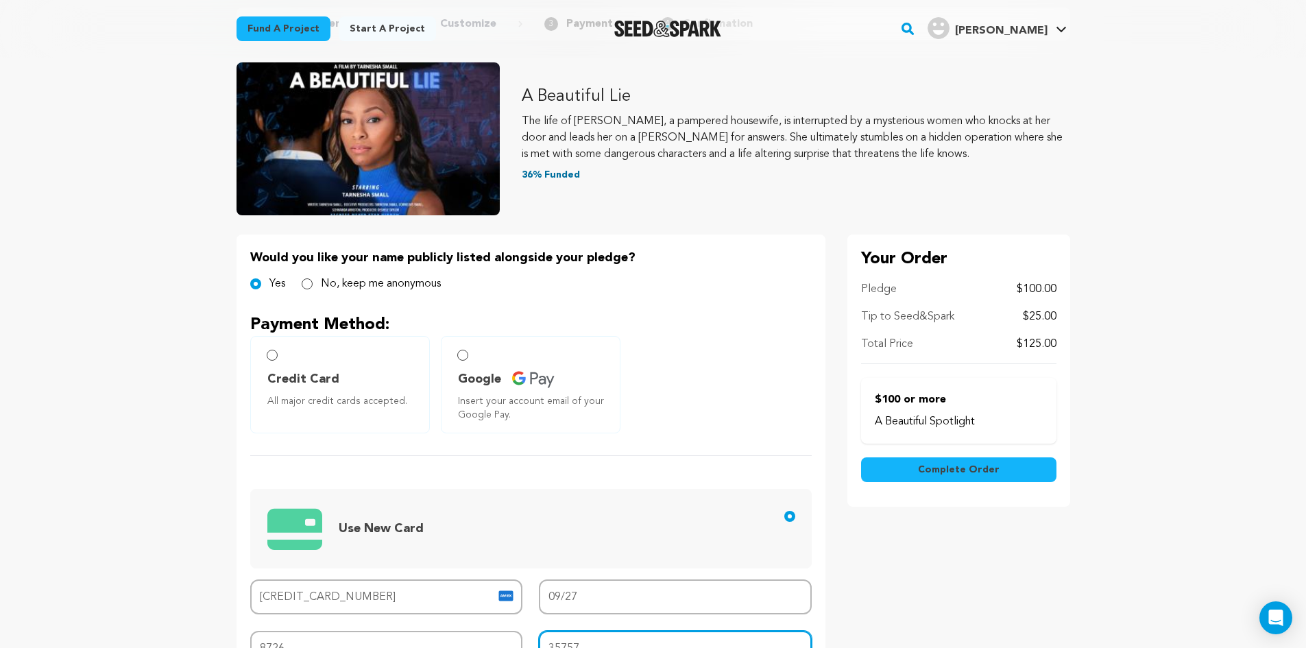
scroll to position [137, 0]
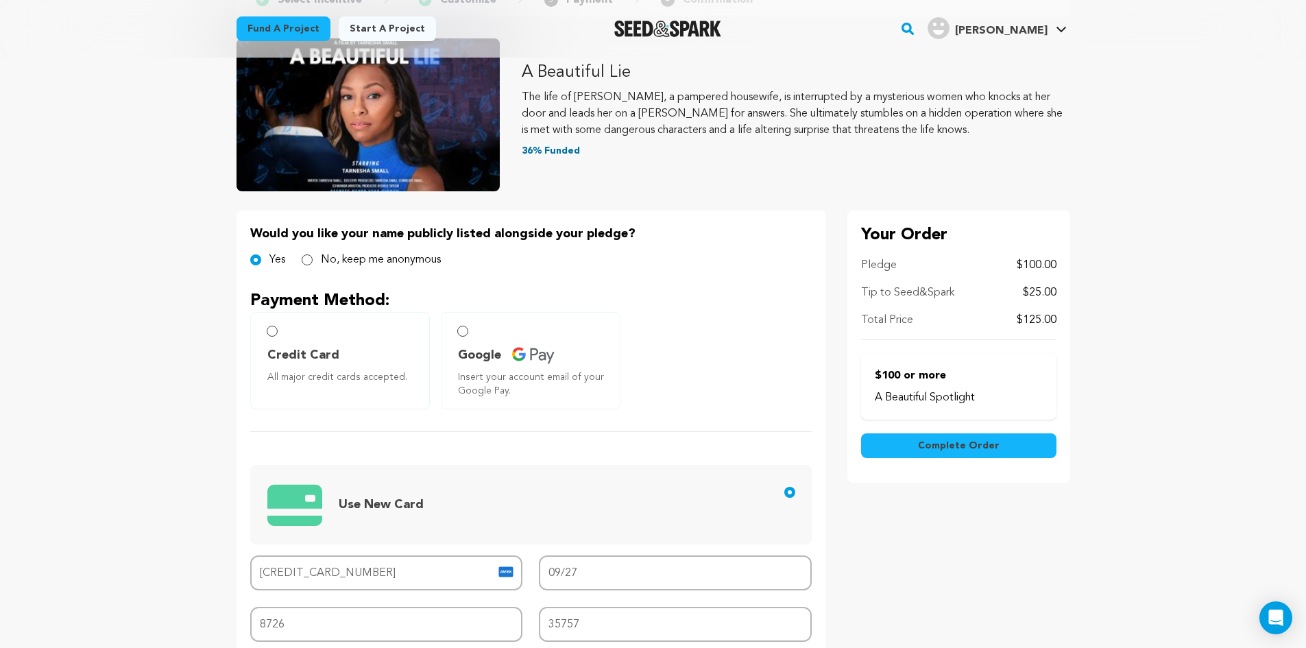
click at [950, 446] on span "Complete Order" at bounding box center [959, 446] width 82 height 14
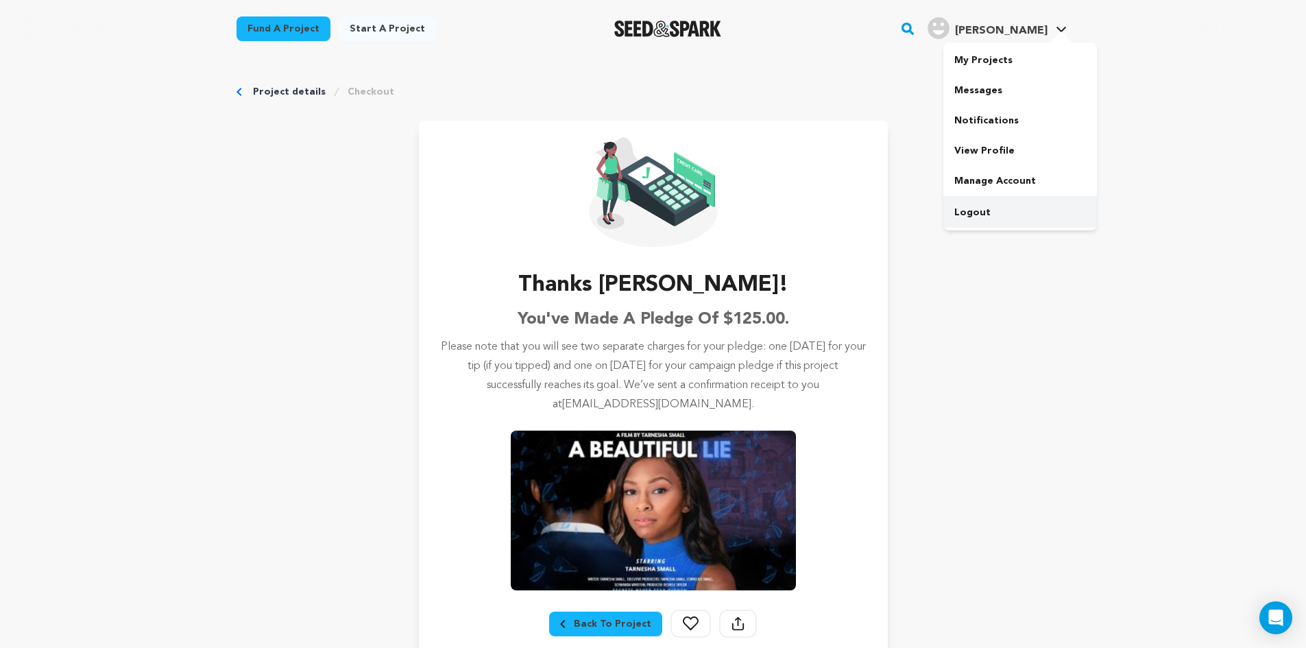
click at [976, 213] on link "Logout" at bounding box center [1020, 212] width 154 height 30
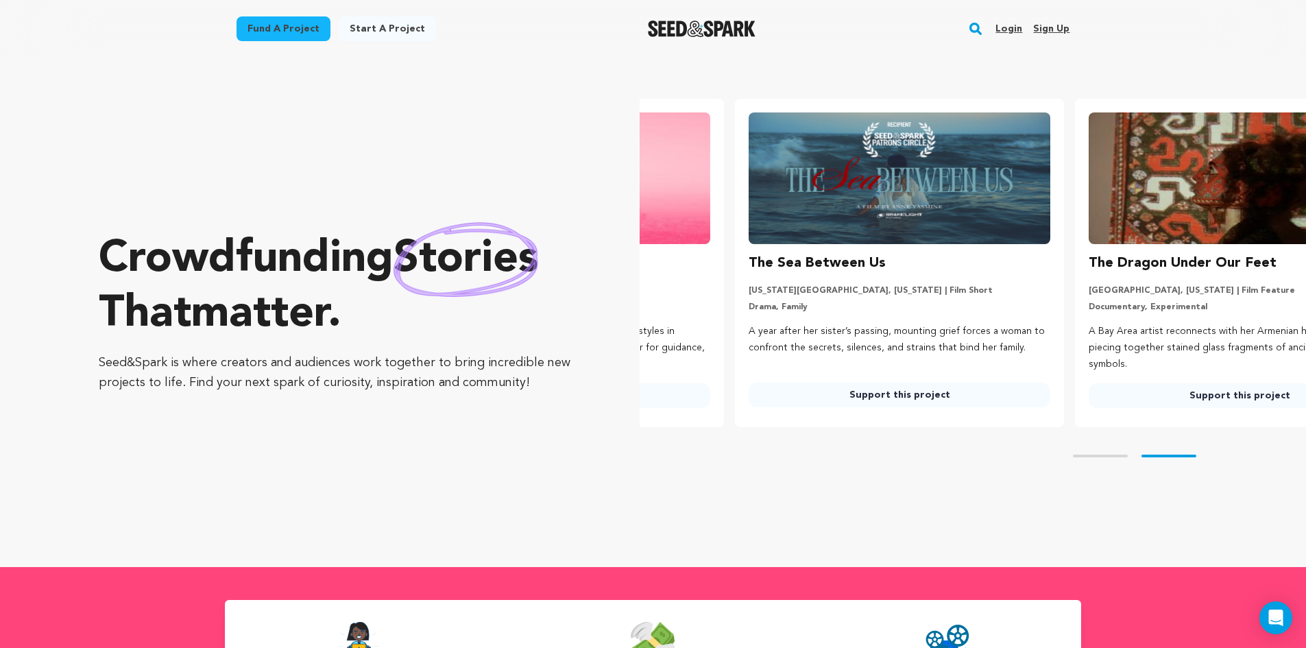
scroll to position [0, 351]
